Goal: Task Accomplishment & Management: Use online tool/utility

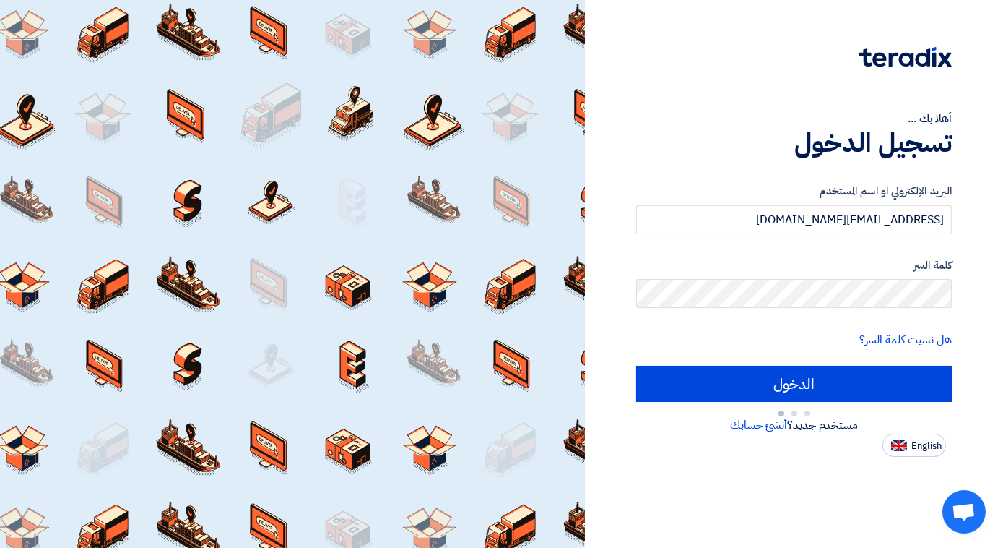
type input "Sign in"
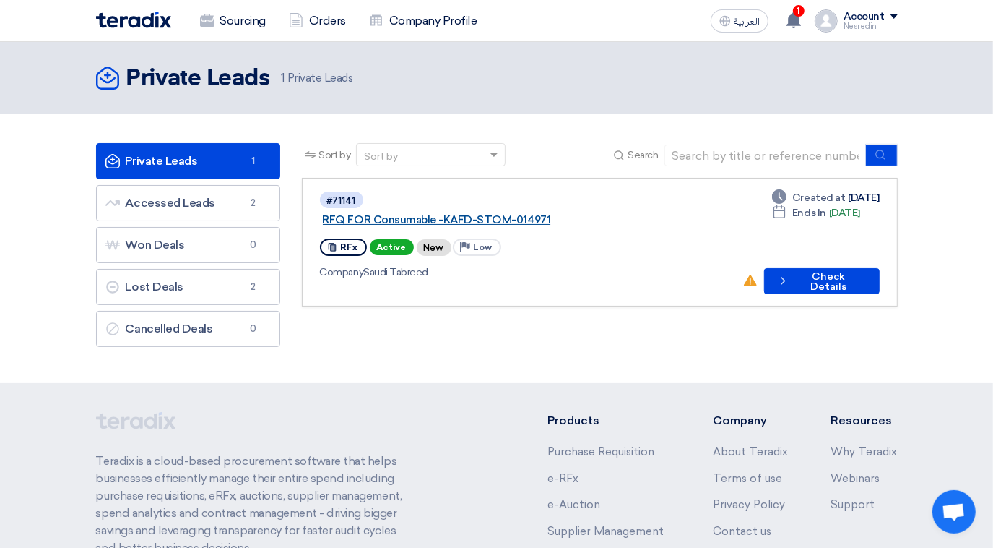
click at [515, 213] on link "RFQ FOR Consumable -KAFD-STOM-014971" at bounding box center [503, 219] width 361 height 13
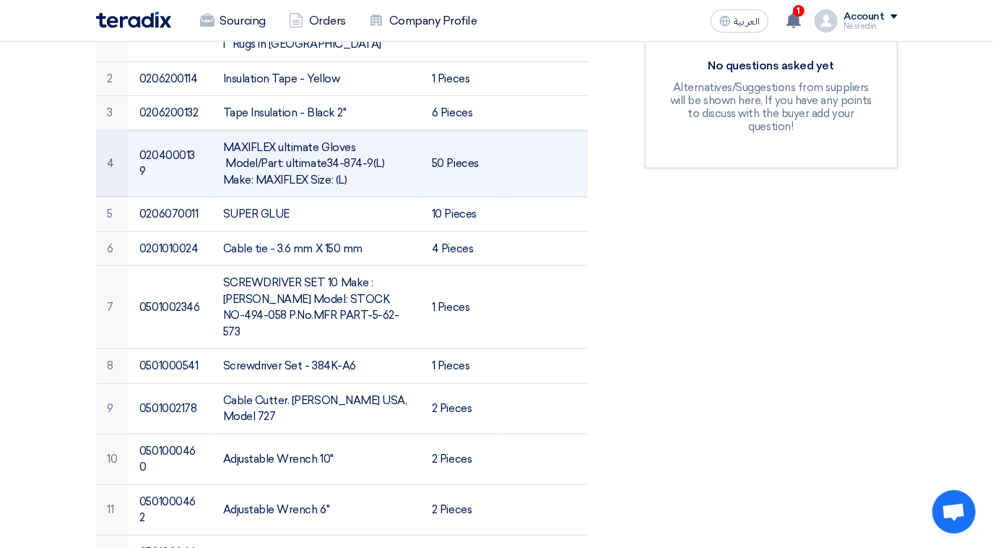
scroll to position [65, 0]
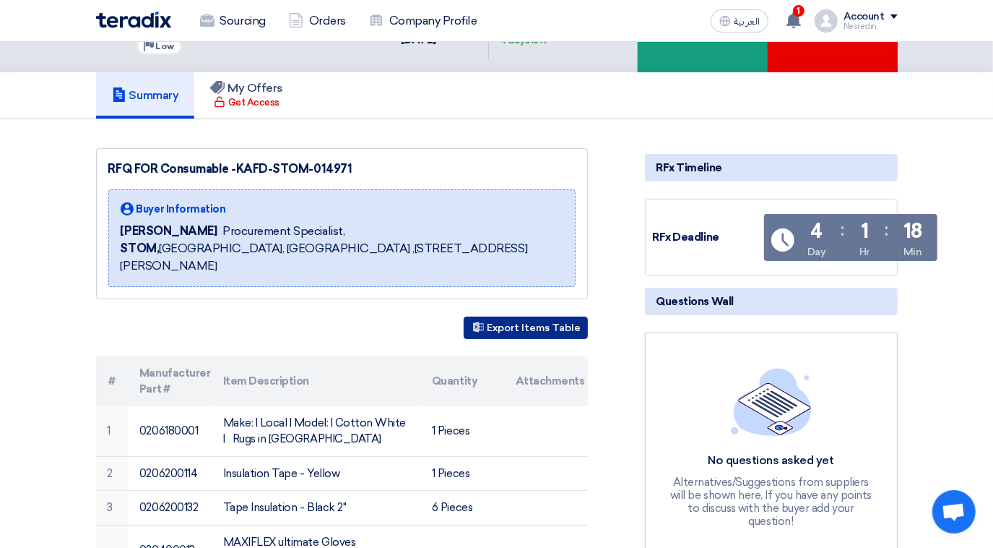
click at [513, 326] on button "Export Items Table" at bounding box center [526, 327] width 124 height 22
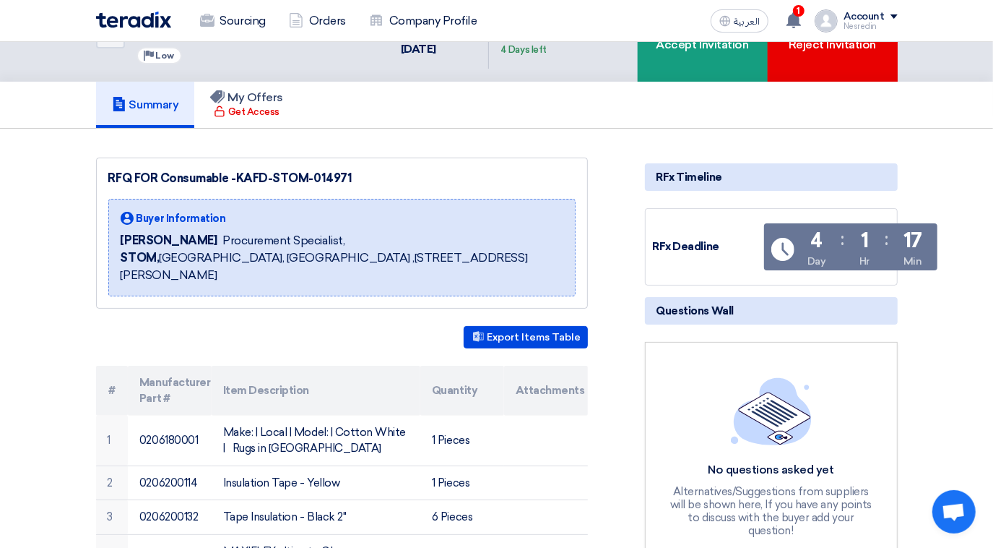
scroll to position [0, 0]
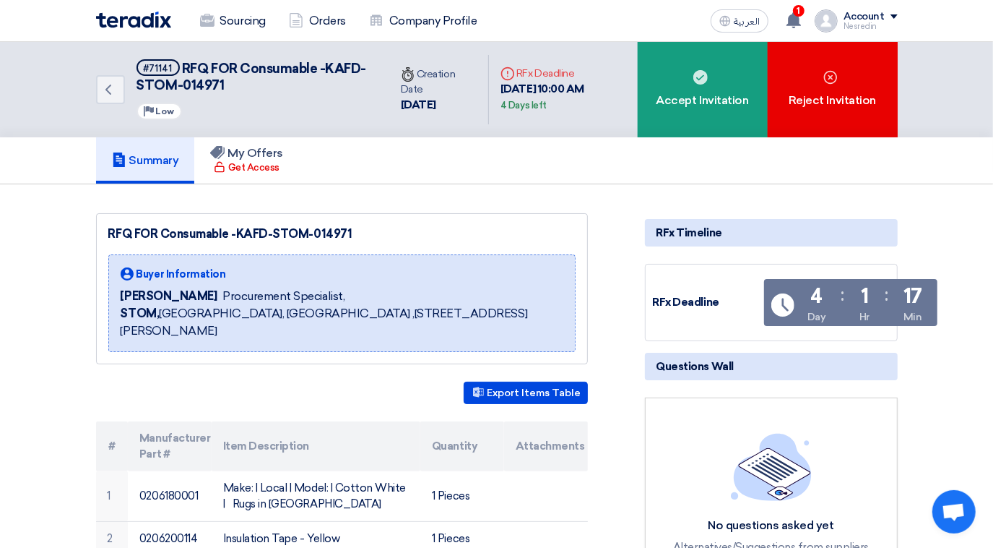
click at [653, 13] on div "Sourcing Orders Company Profile العربية ع 1 New request received, check details…" at bounding box center [496, 20] width 823 height 41
drag, startPoint x: 263, startPoint y: 86, endPoint x: 179, endPoint y: 85, distance: 83.8
click at [179, 85] on h5 "#71141 RFQ FOR Consumable -KAFD-STOM-014971" at bounding box center [255, 76] width 236 height 35
copy span "STOM-014971"
